Goal: Task Accomplishment & Management: Manage account settings

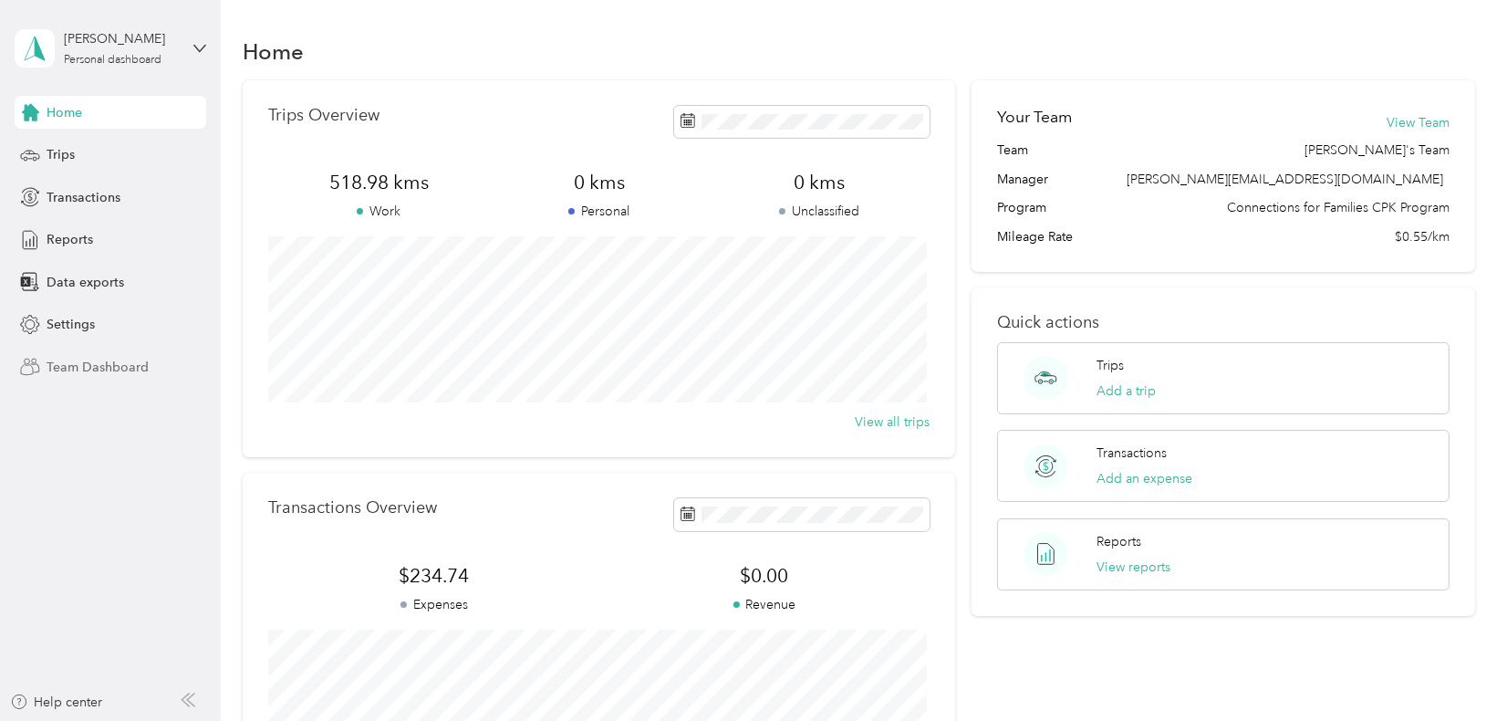
click at [52, 365] on span "Team Dashboard" at bounding box center [98, 367] width 102 height 19
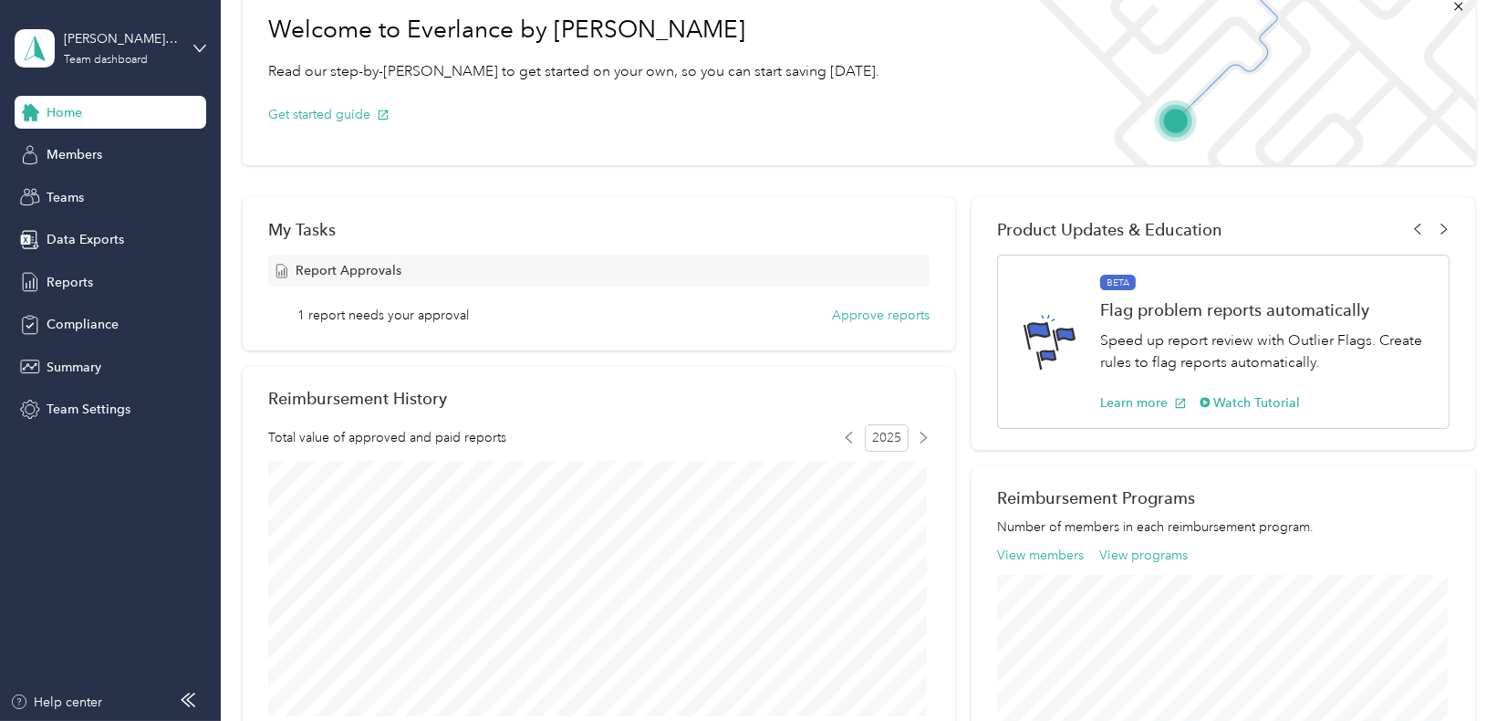
scroll to position [91, 0]
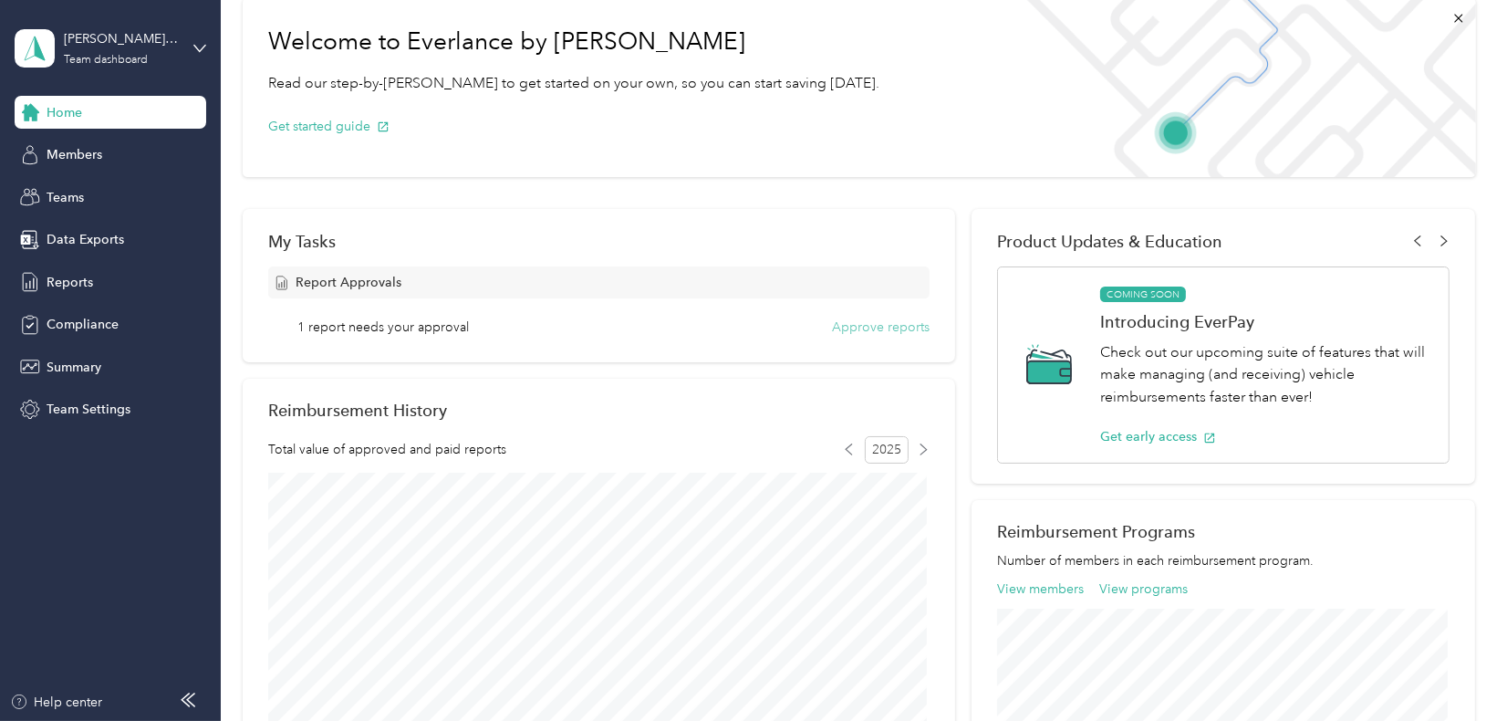
click at [835, 329] on button "Approve reports" at bounding box center [881, 327] width 98 height 19
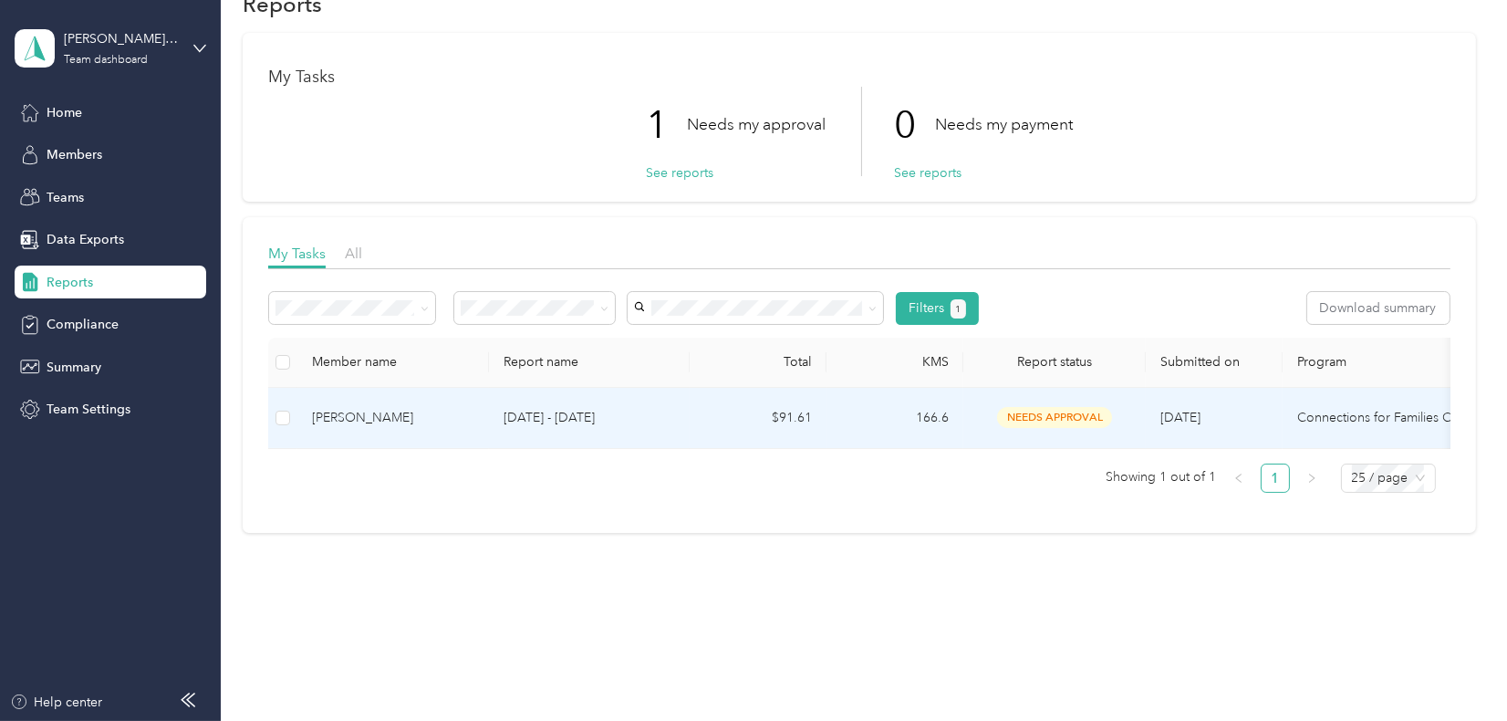
scroll to position [58, 0]
click at [398, 408] on div "[PERSON_NAME]" at bounding box center [393, 418] width 162 height 20
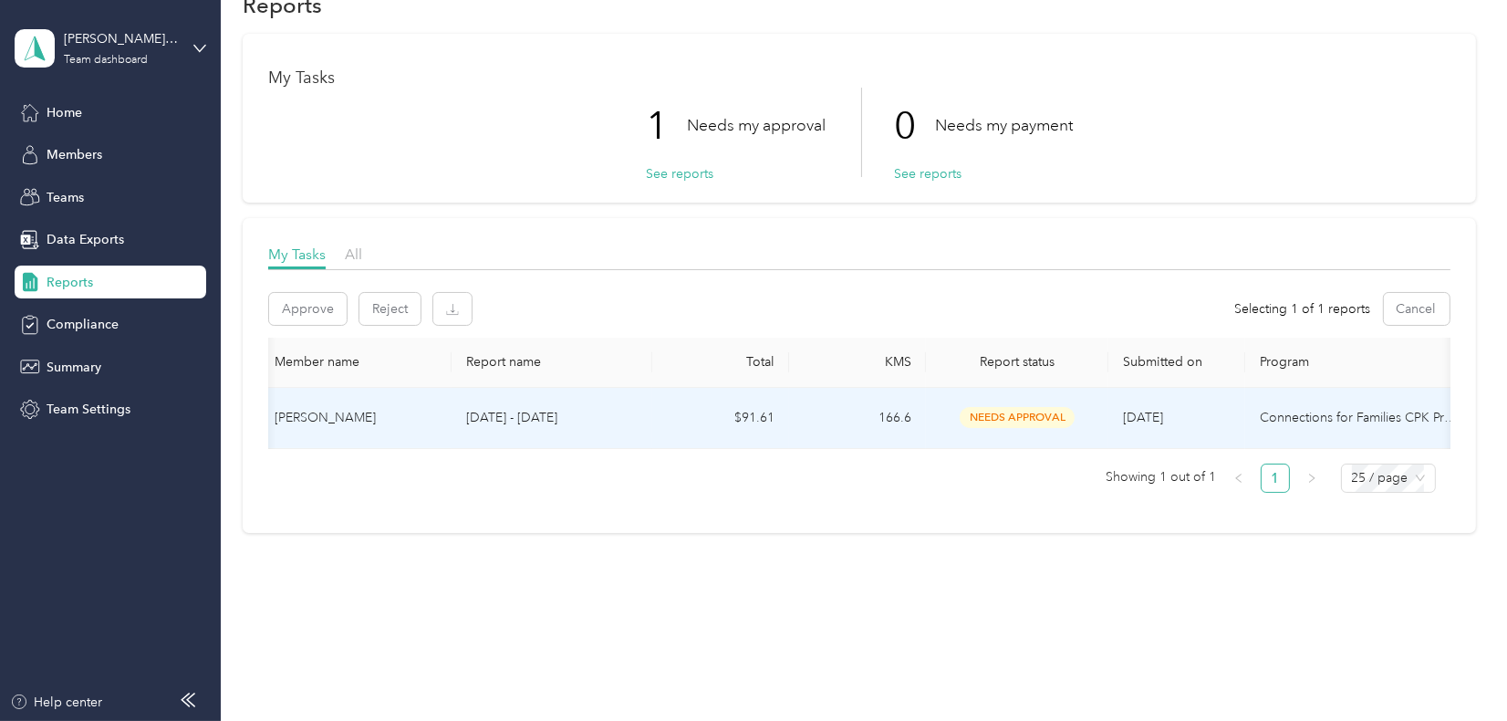
scroll to position [0, 0]
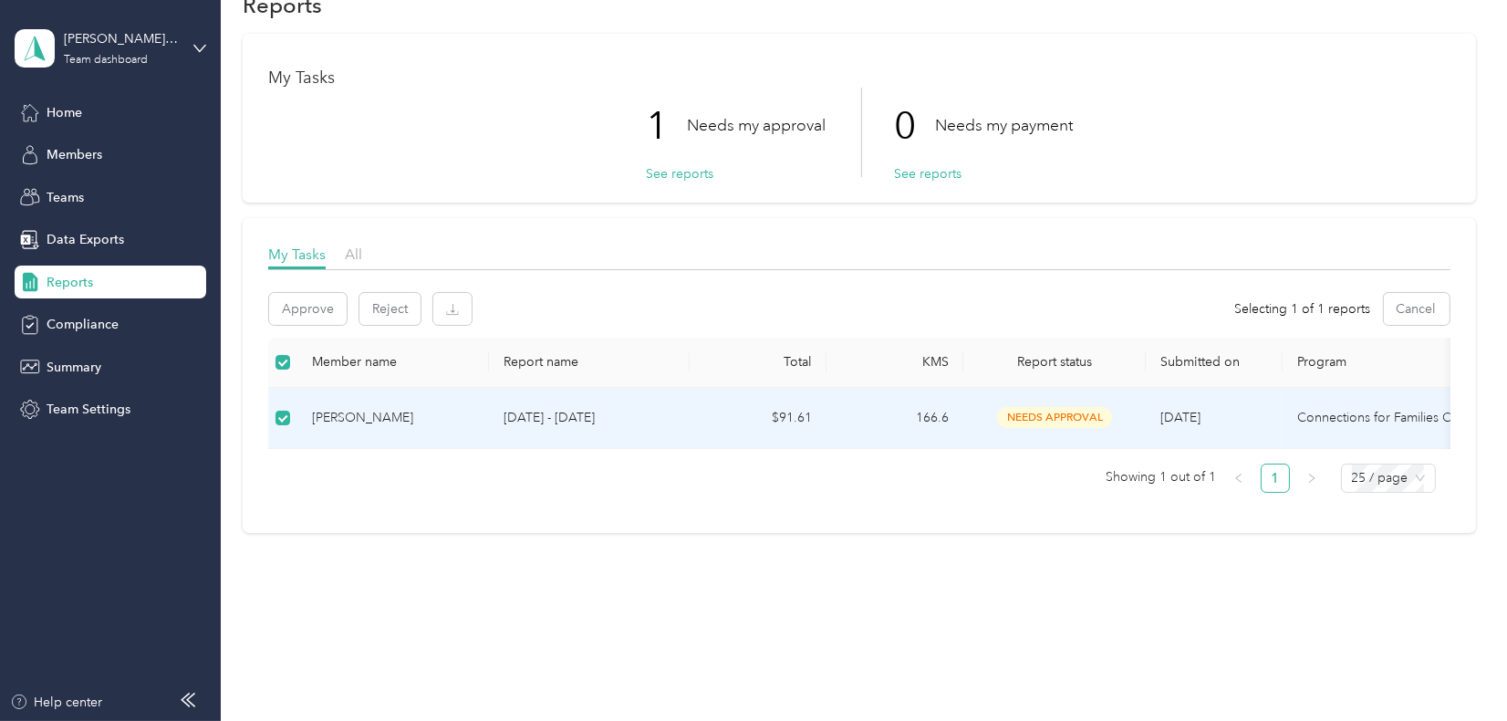
click at [363, 408] on div "[PERSON_NAME]" at bounding box center [393, 418] width 162 height 20
click at [1026, 407] on span "needs approval" at bounding box center [1054, 417] width 115 height 21
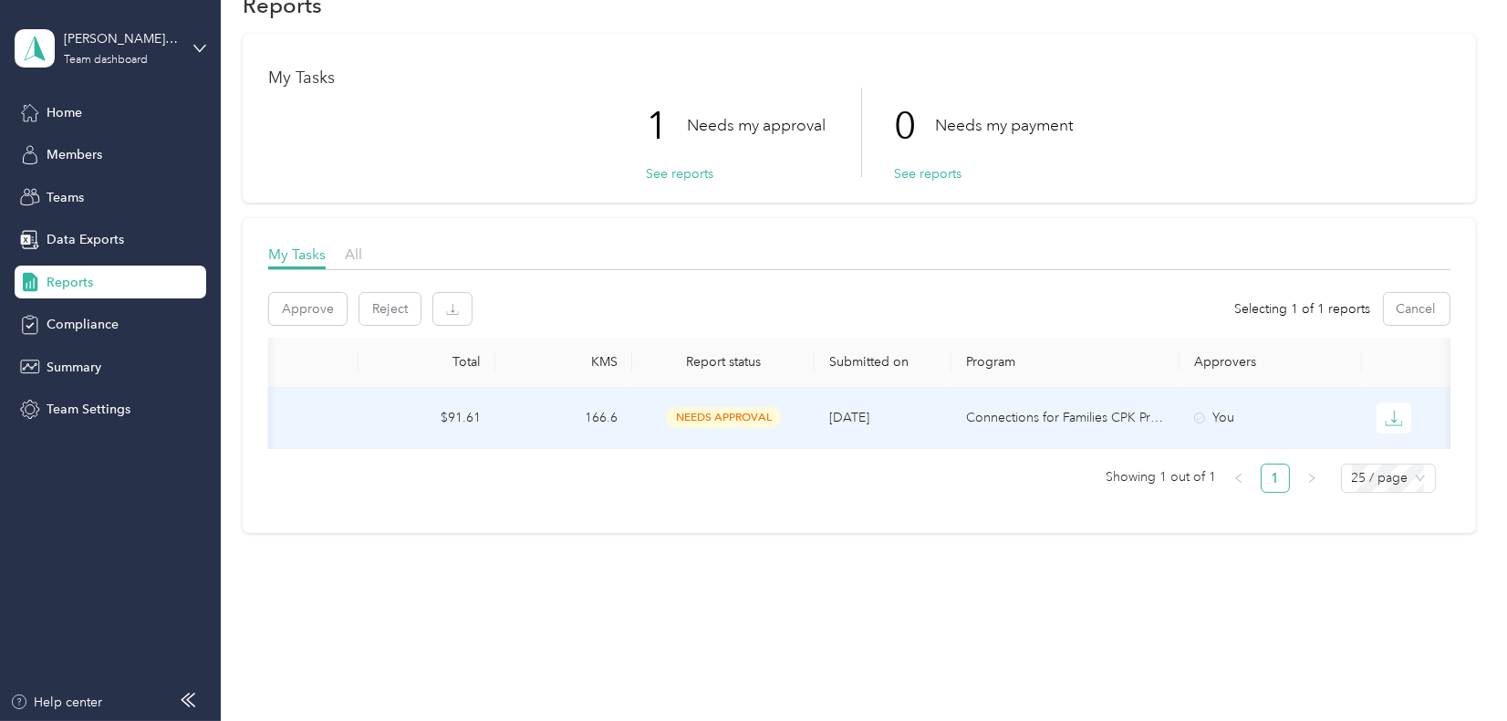
scroll to position [0, 339]
click at [1383, 409] on icon "button" at bounding box center [1391, 418] width 18 height 18
click at [453, 304] on icon "button" at bounding box center [453, 308] width 5 height 9
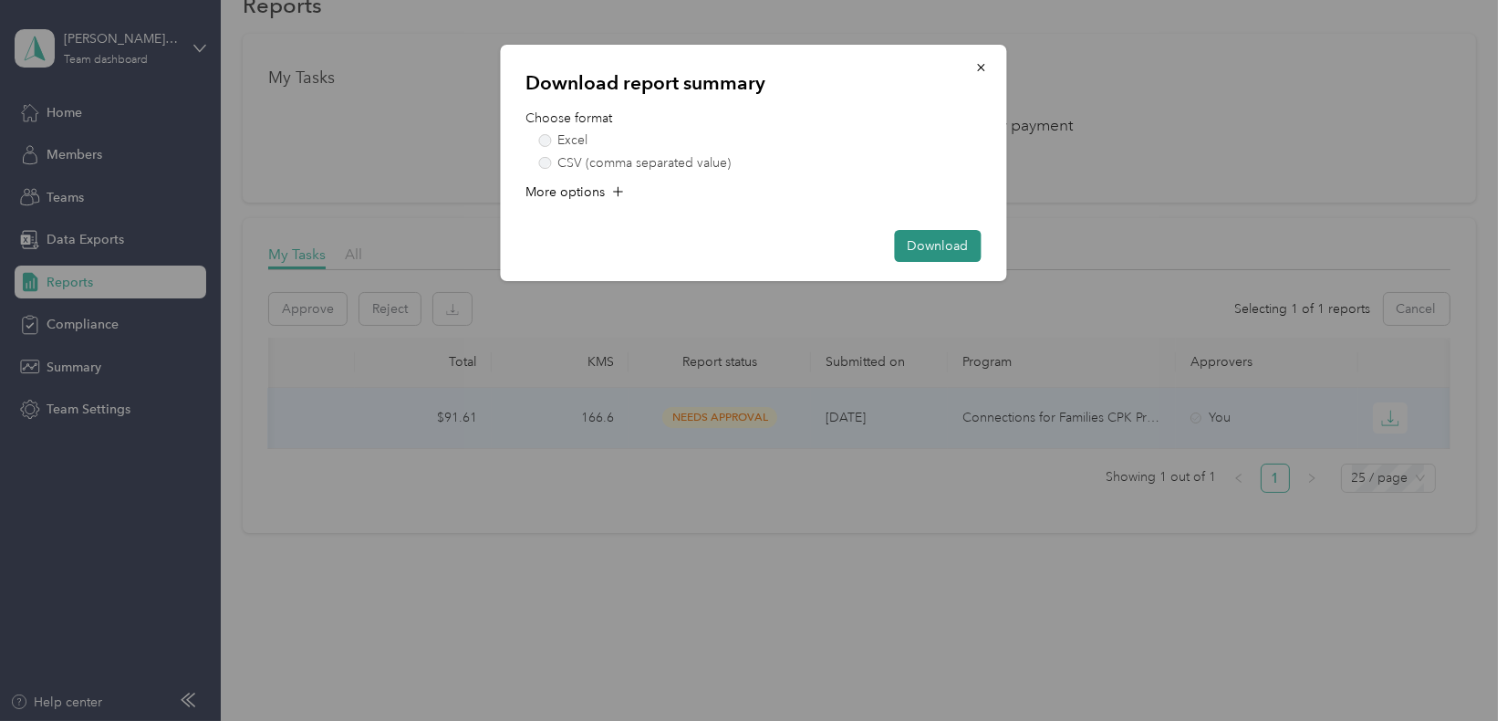
click at [928, 239] on button "Download" at bounding box center [938, 246] width 87 height 32
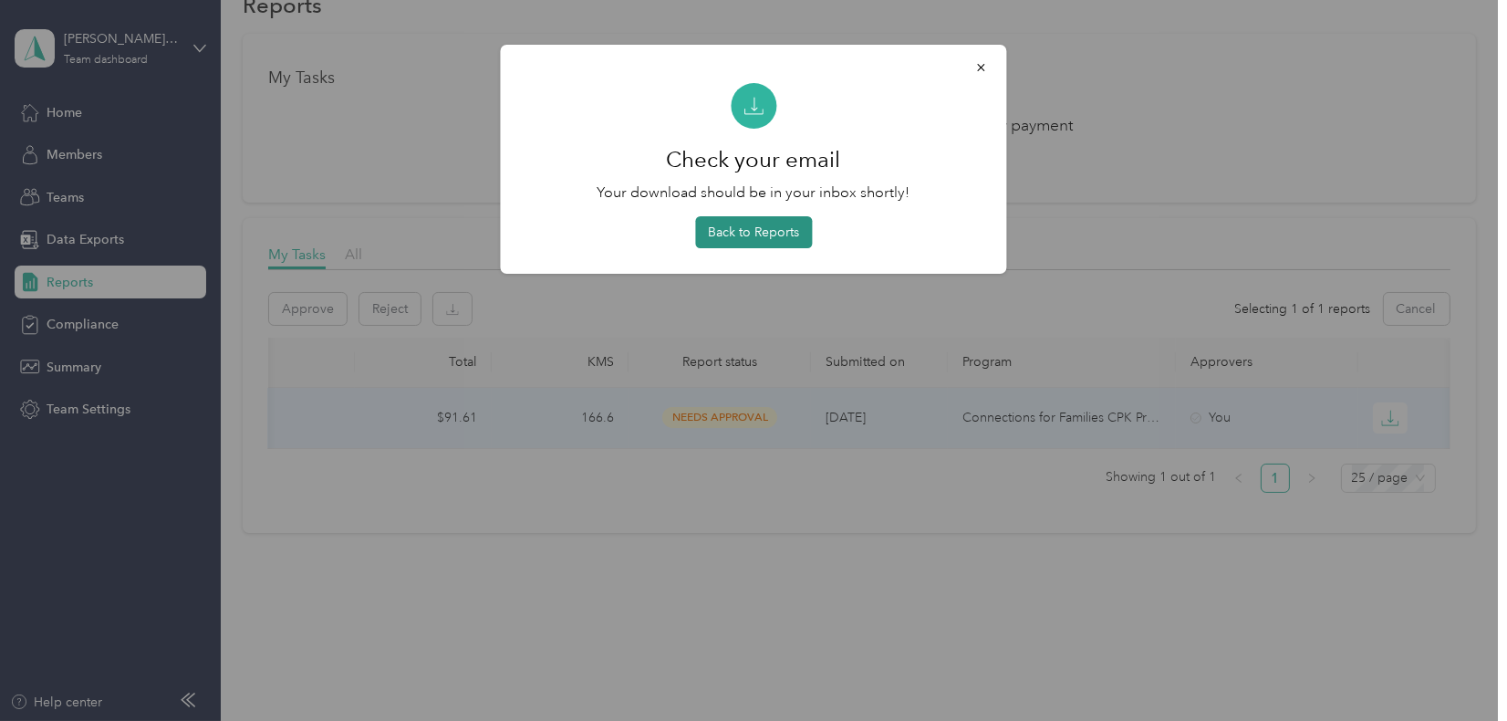
click at [777, 230] on button "Back to Reports" at bounding box center [753, 232] width 117 height 32
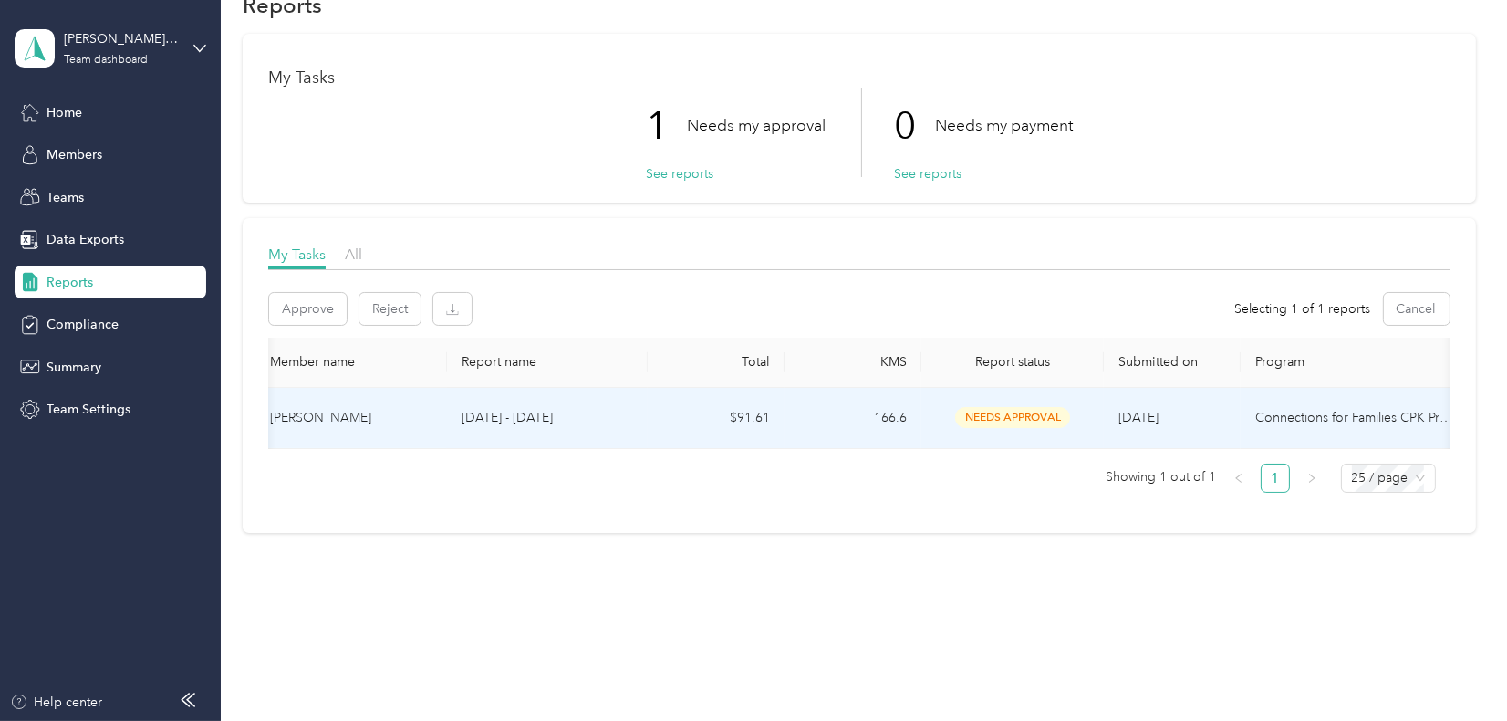
scroll to position [0, 0]
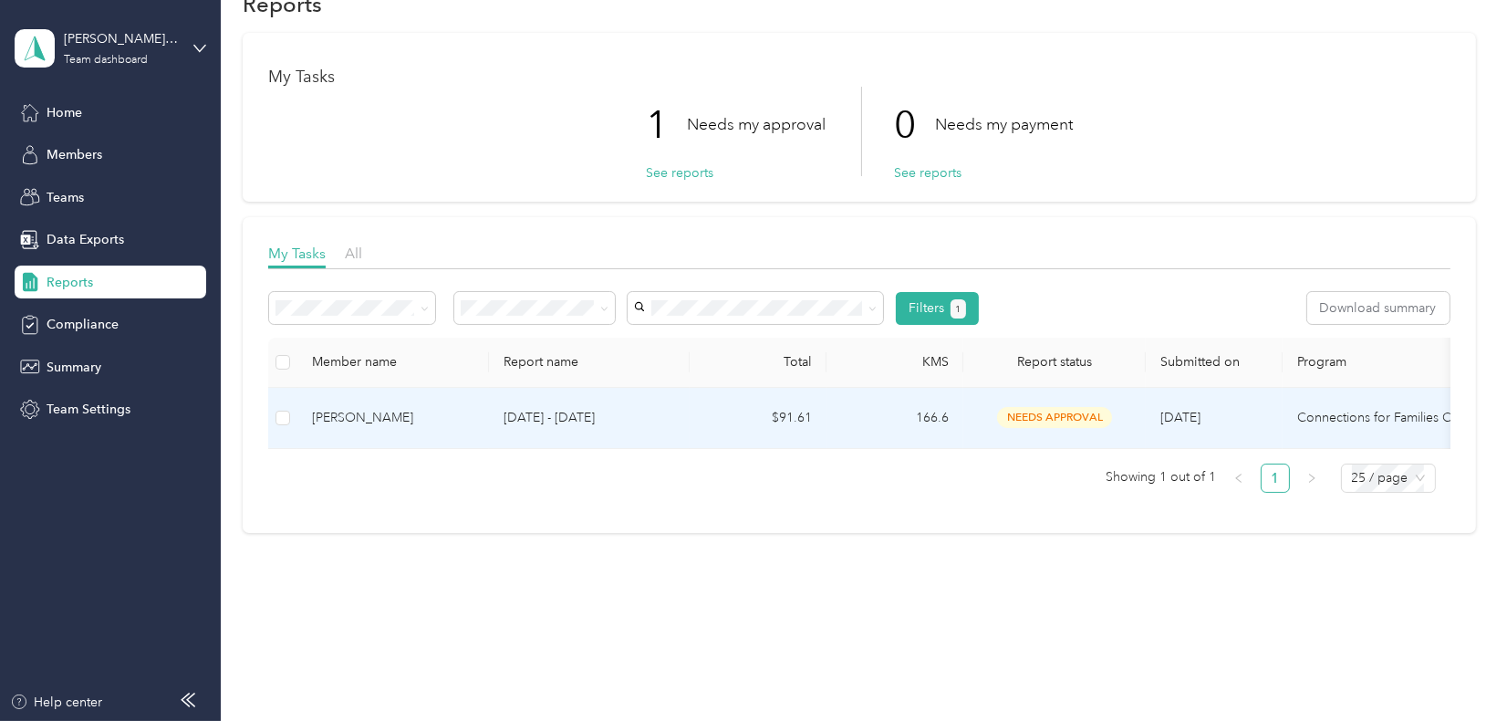
click at [494, 415] on td "[DATE] - [DATE]" at bounding box center [589, 418] width 201 height 61
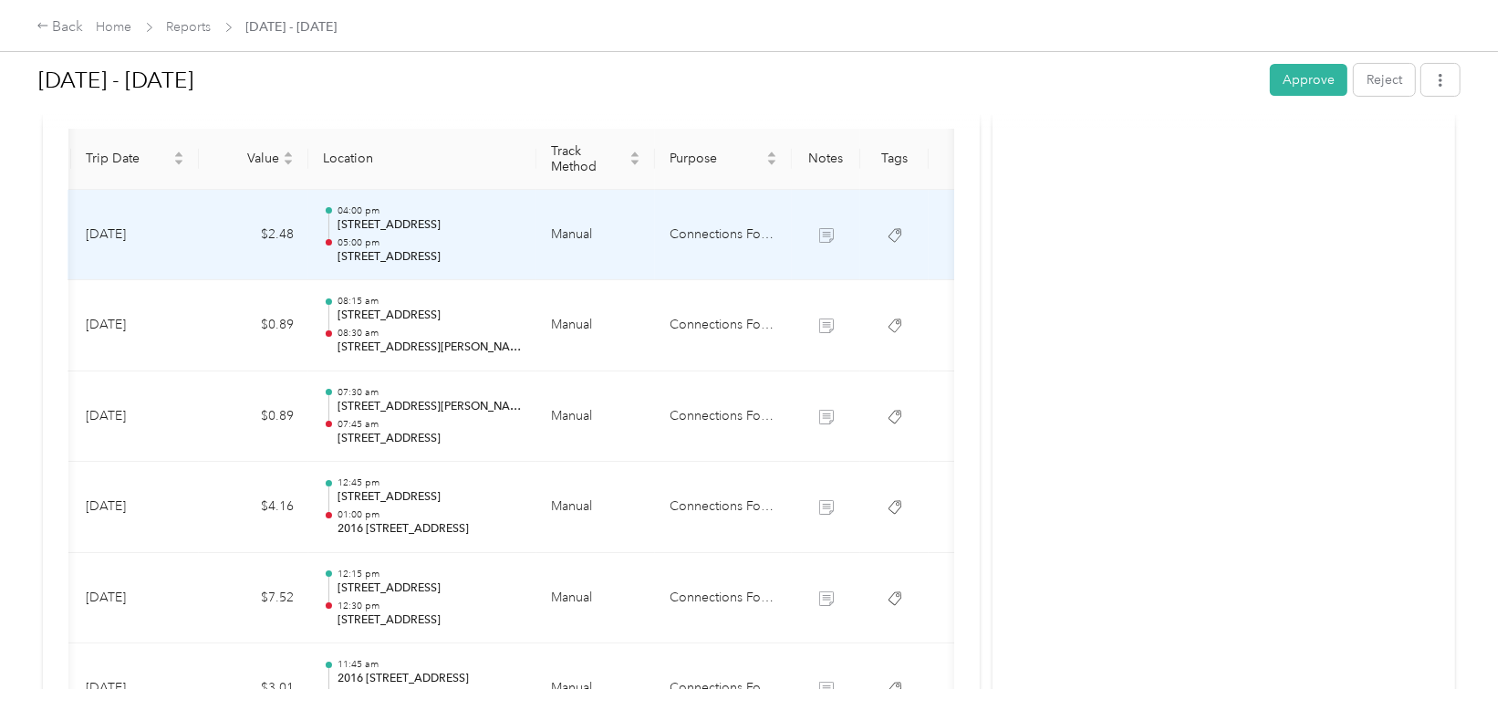
scroll to position [378, 0]
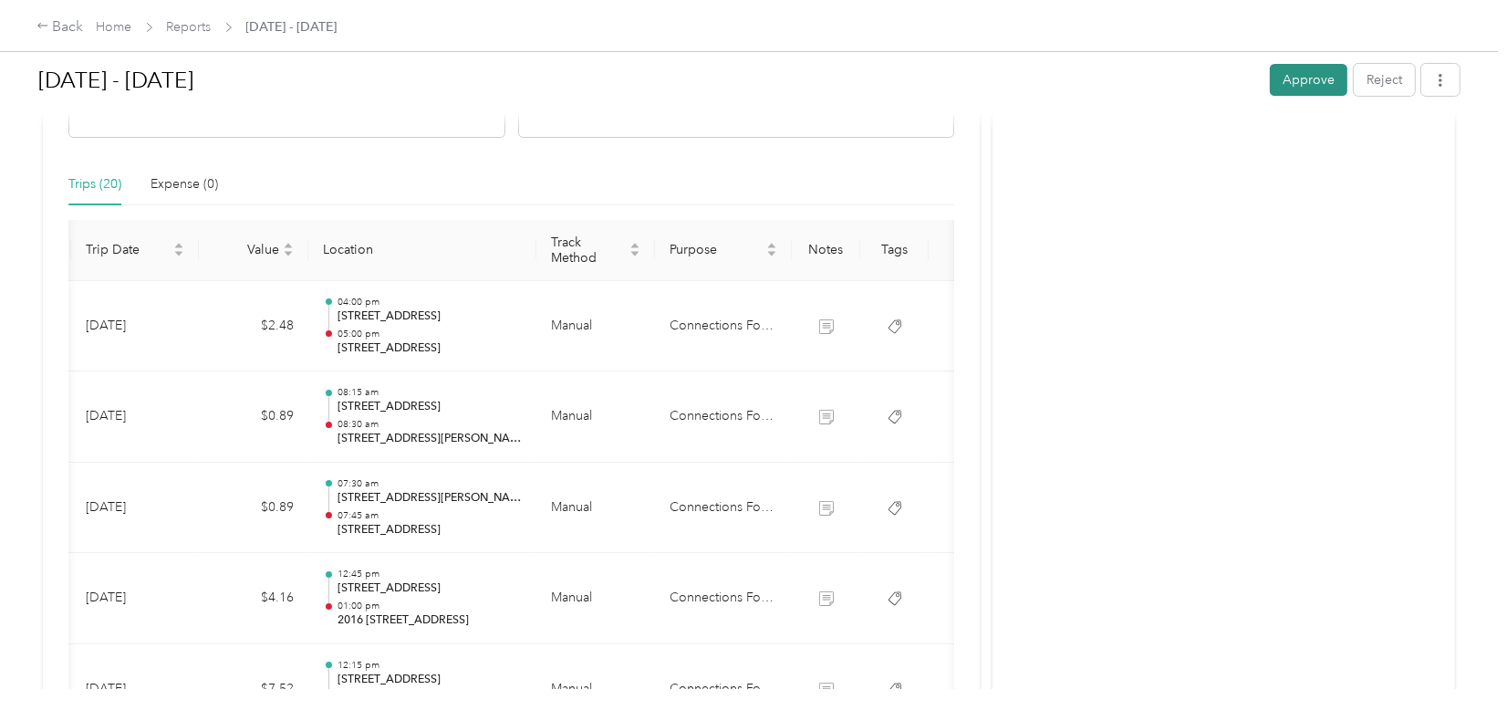
click at [1292, 70] on button "Approve" at bounding box center [1309, 80] width 78 height 32
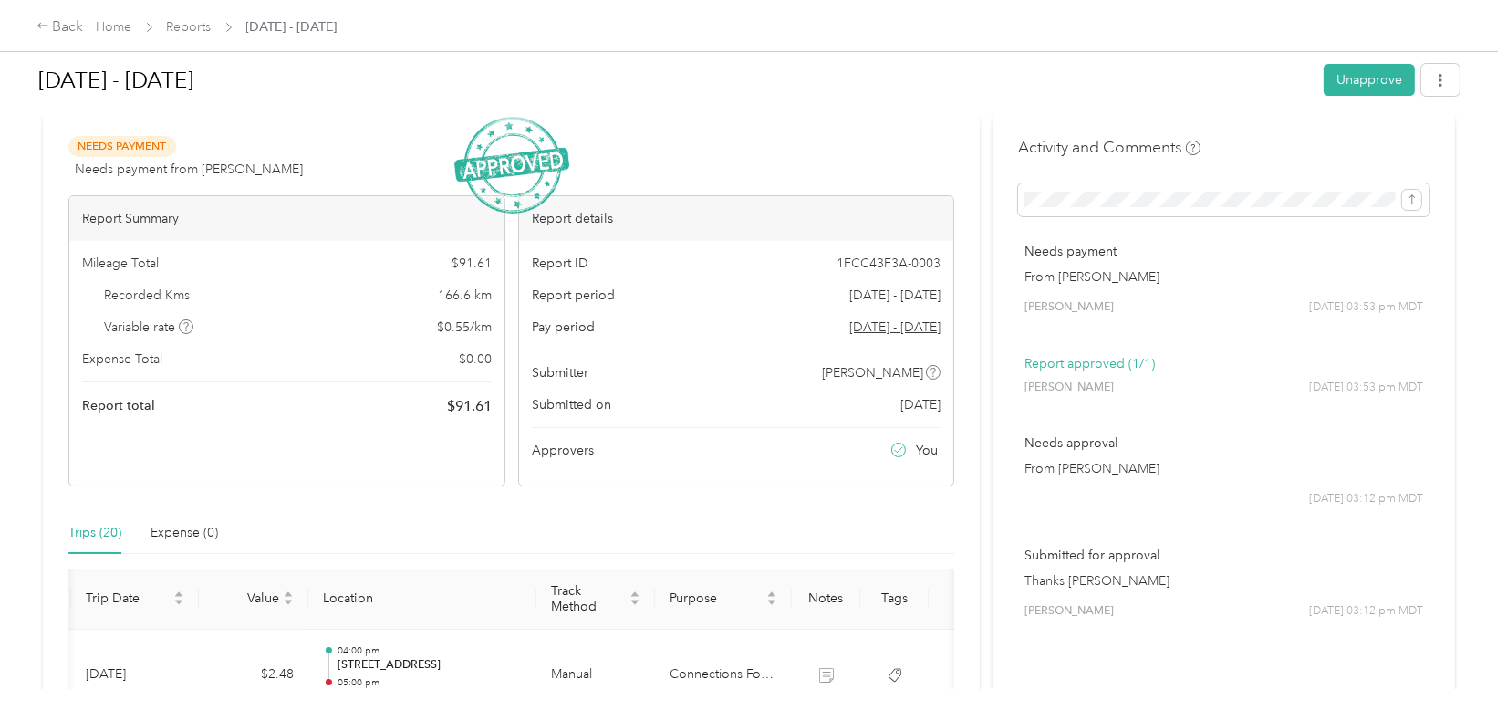
scroll to position [13, 0]
